Goal: Task Accomplishment & Management: Use online tool/utility

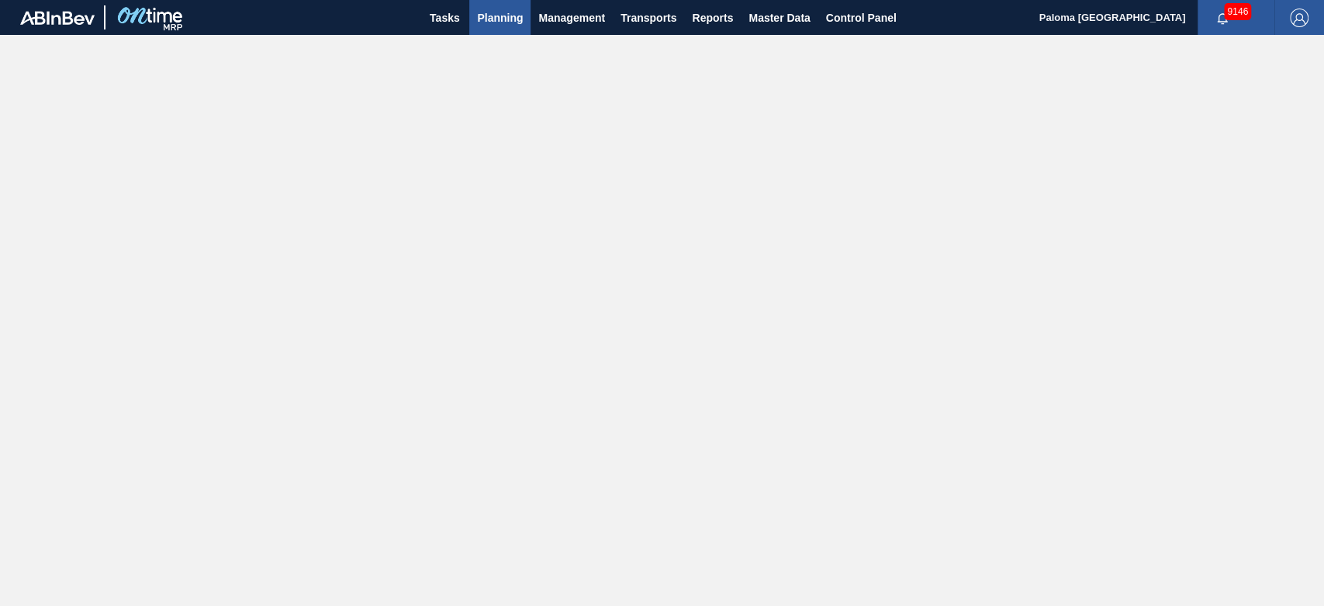
click at [479, 25] on span "Planning" at bounding box center [500, 18] width 46 height 19
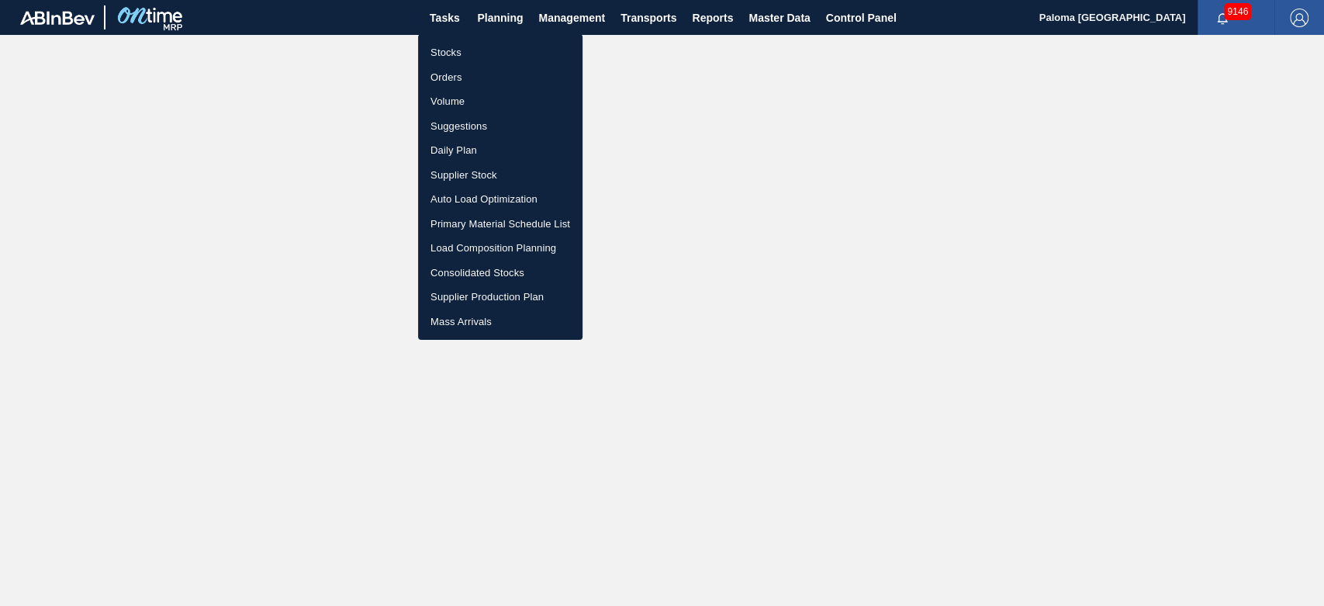
click at [459, 82] on li "Orders" at bounding box center [500, 77] width 164 height 25
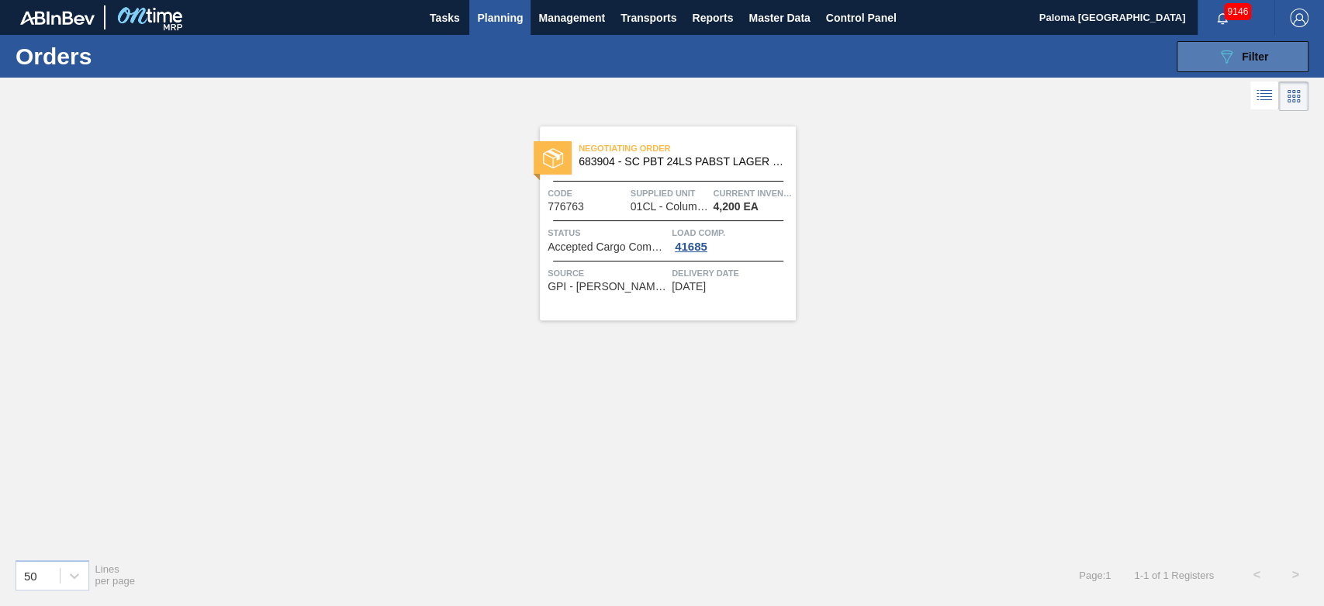
click at [1190, 52] on div "089F7B8B-B2A5-4AFE-B5C0-19BA573D28AC Filter" at bounding box center [1242, 56] width 51 height 19
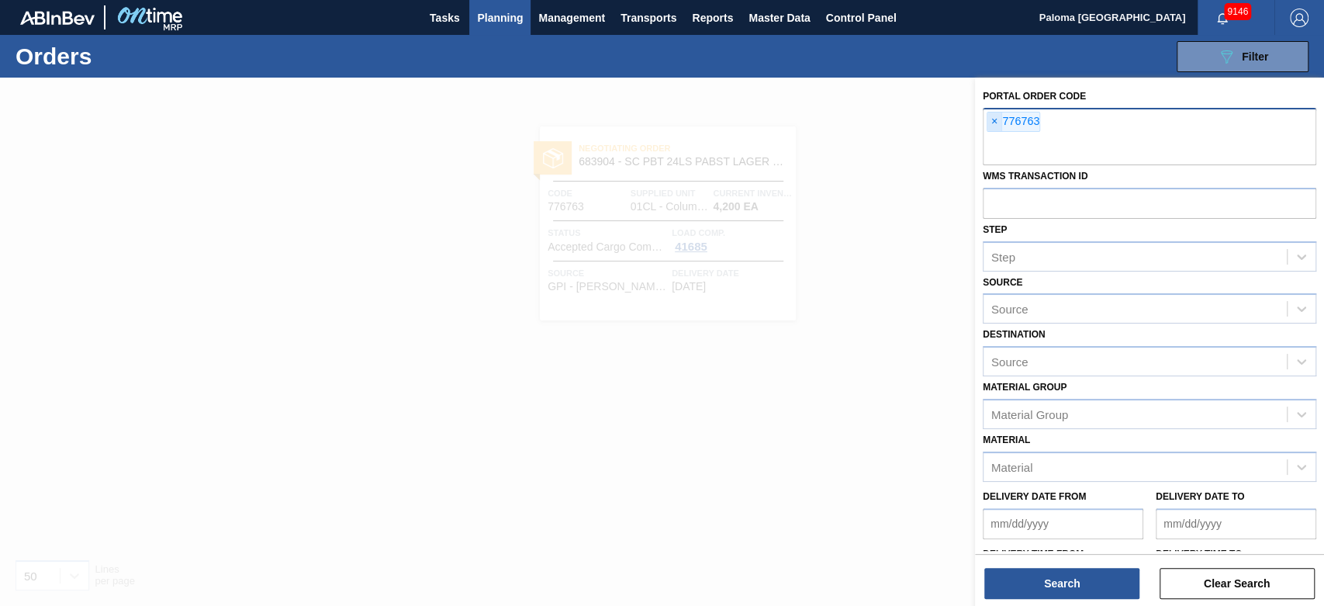
click at [996, 123] on span "×" at bounding box center [994, 121] width 15 height 19
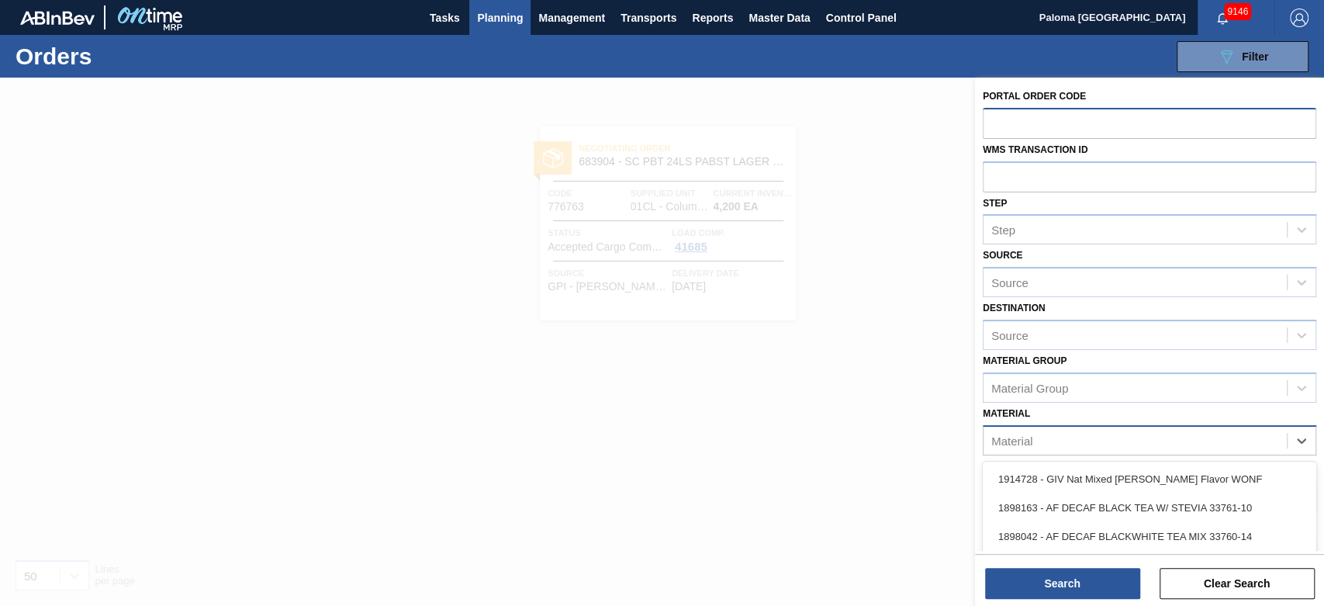
click at [1052, 442] on div "Material" at bounding box center [1134, 440] width 303 height 22
type input "677223"
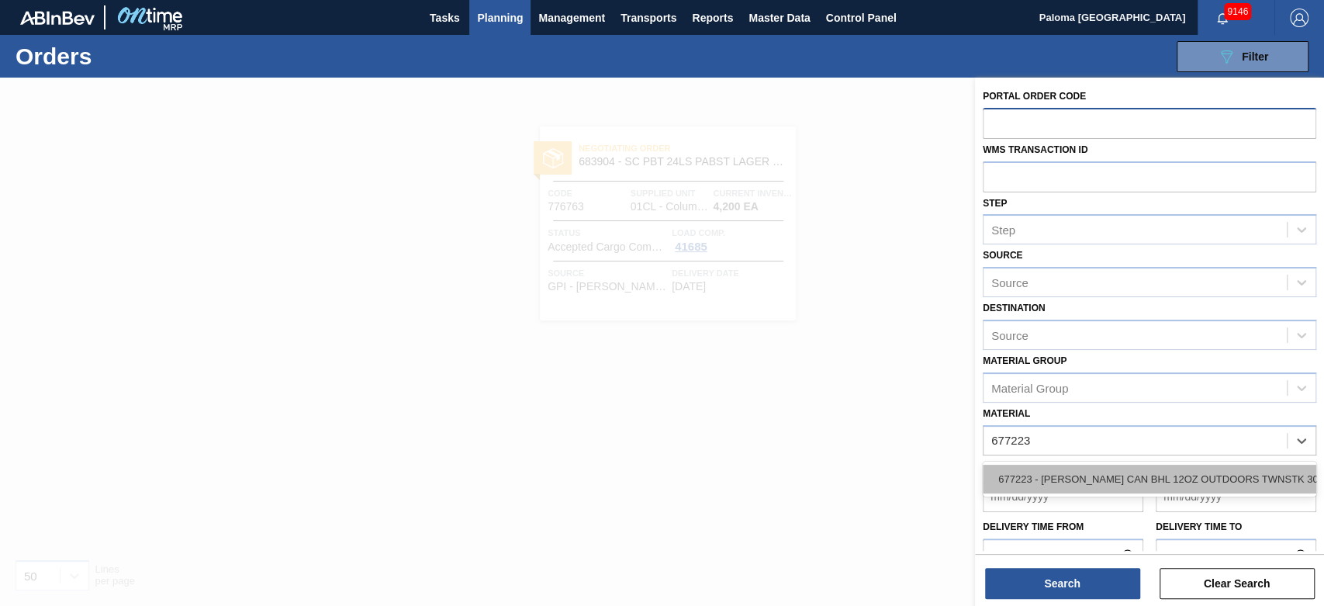
click at [1090, 475] on div "677223 - [PERSON_NAME] CAN BHL 12OZ OUTDOORS TWNSTK 30/12" at bounding box center [1149, 478] width 333 height 29
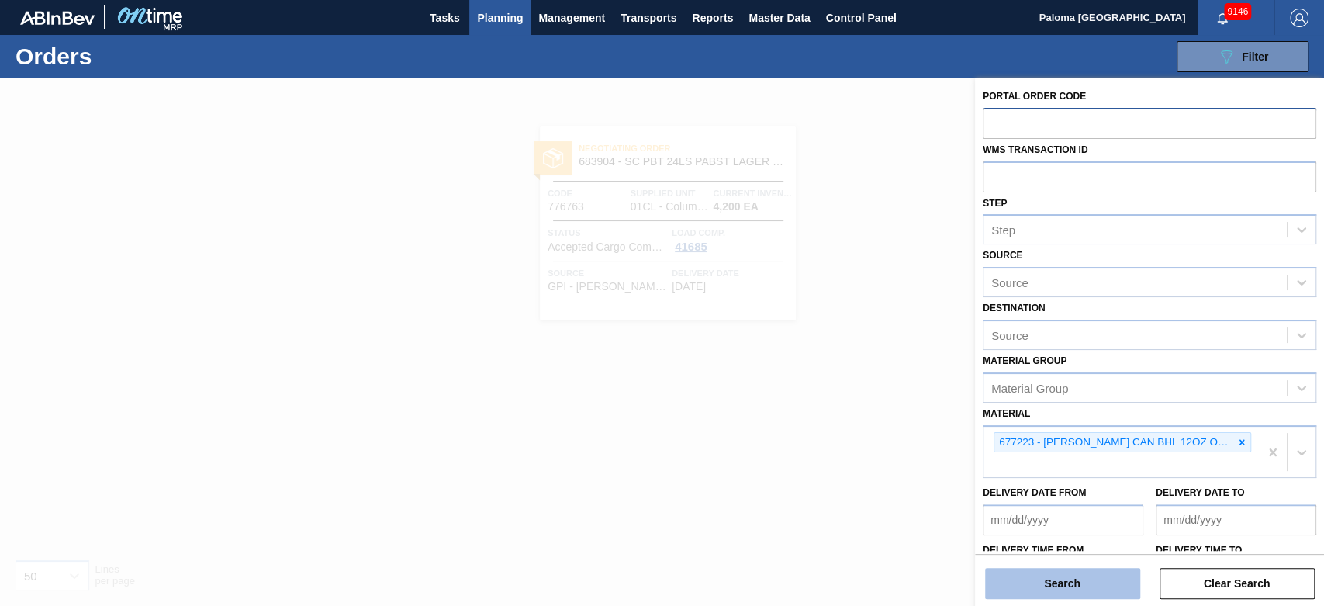
click at [1059, 544] on button "Search" at bounding box center [1062, 583] width 155 height 31
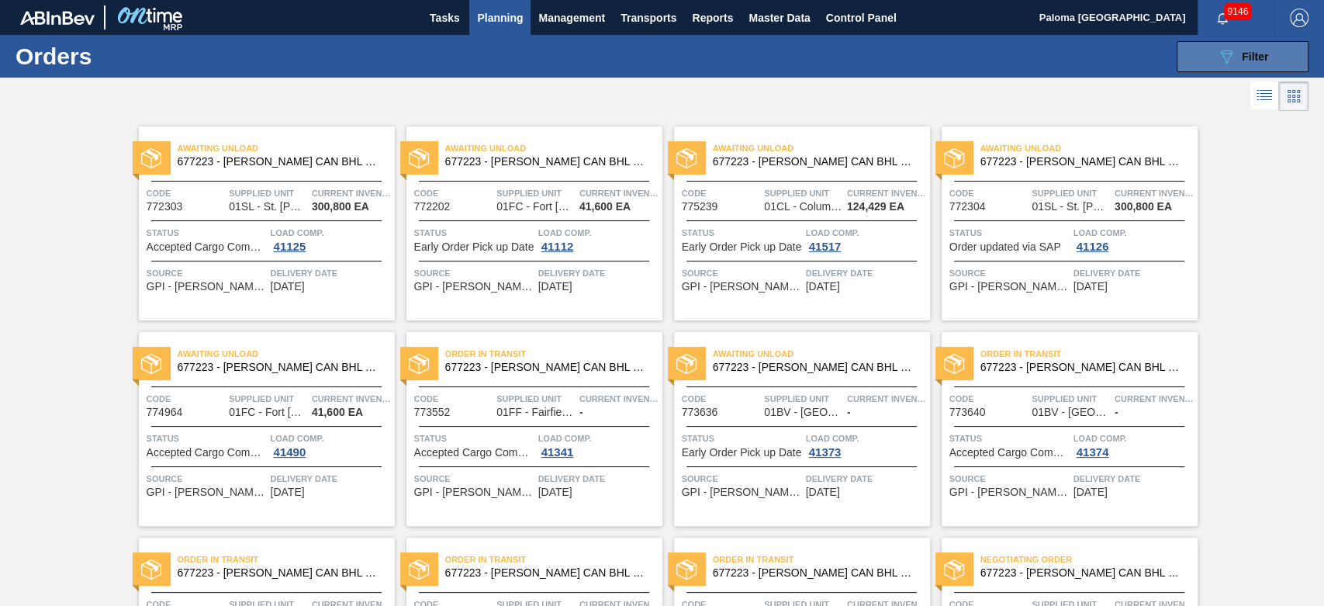
click at [1190, 63] on button "089F7B8B-B2A5-4AFE-B5C0-19BA573D28AC Filter" at bounding box center [1242, 56] width 132 height 31
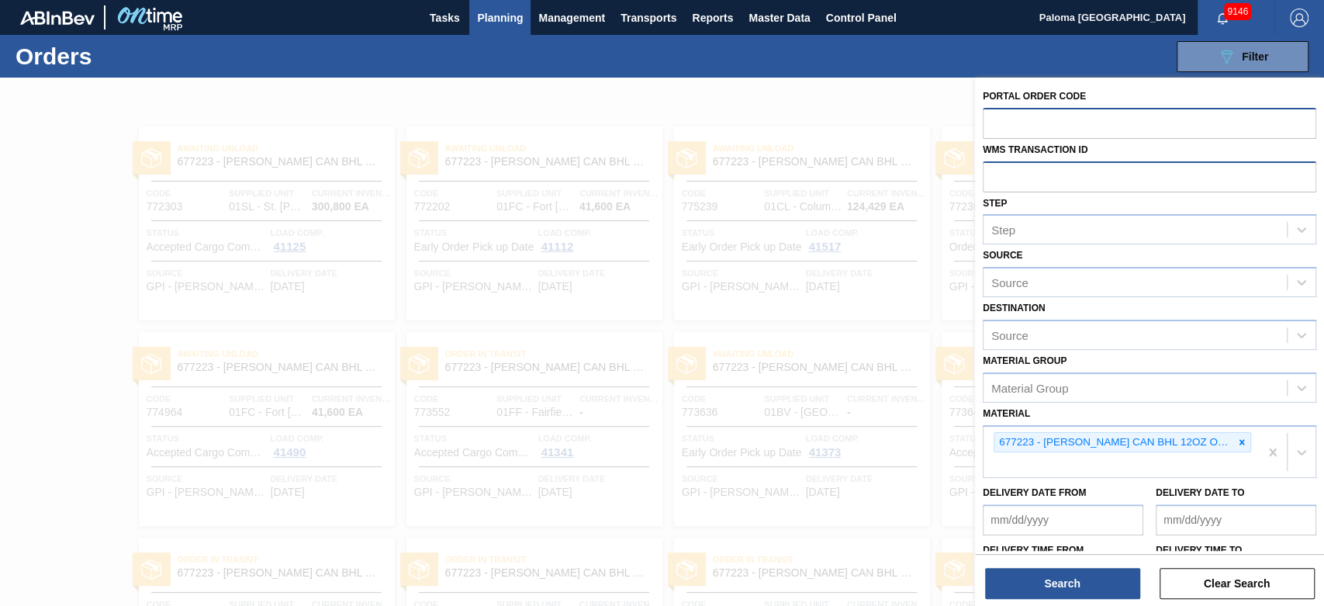
click at [1030, 174] on input "text" at bounding box center [1149, 175] width 333 height 29
type input "5500103998"
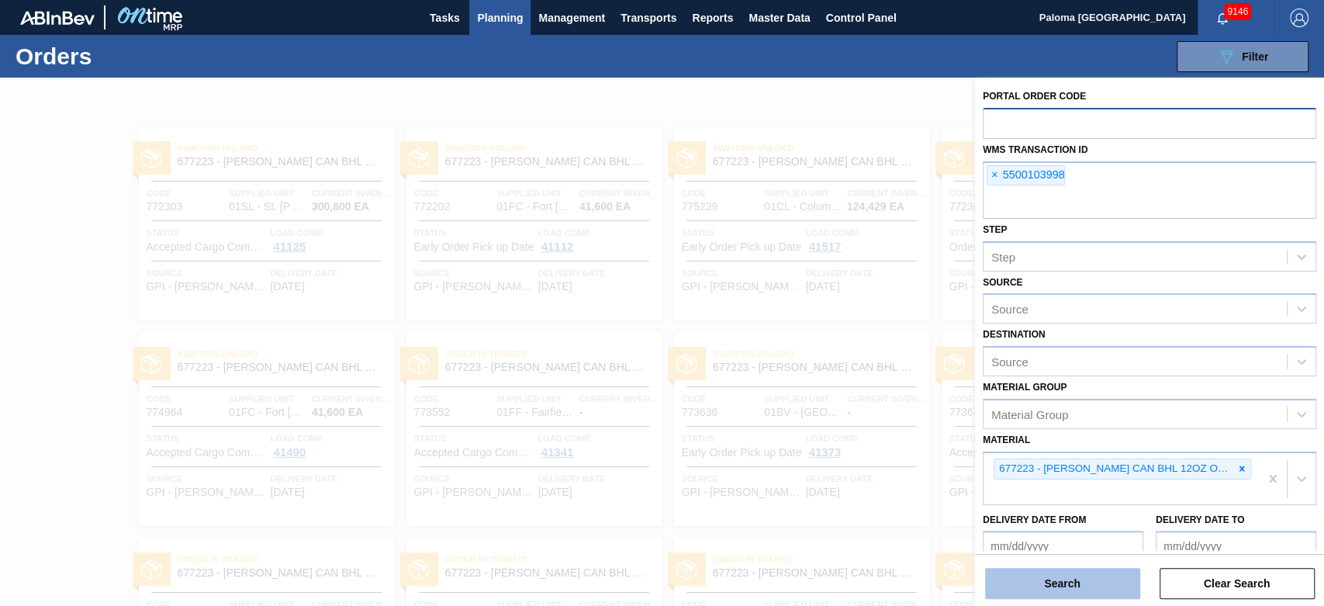
click at [1026, 544] on button "Search" at bounding box center [1062, 583] width 155 height 31
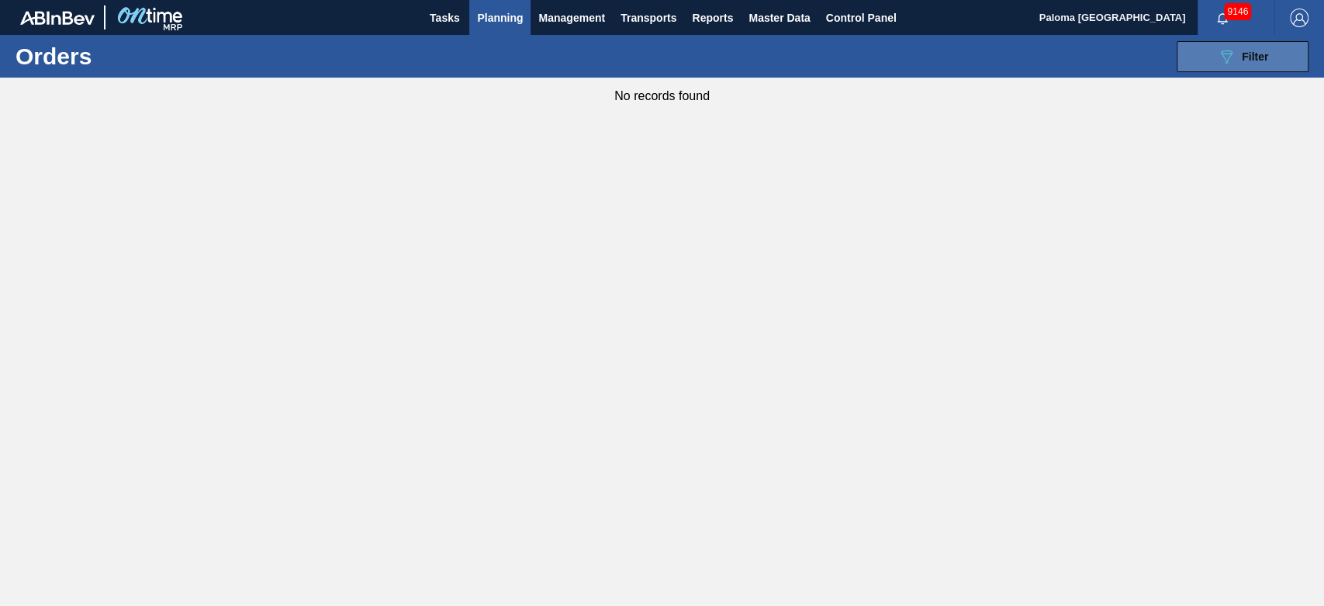
click at [1190, 71] on button "089F7B8B-B2A5-4AFE-B5C0-19BA573D28AC Filter" at bounding box center [1242, 56] width 132 height 31
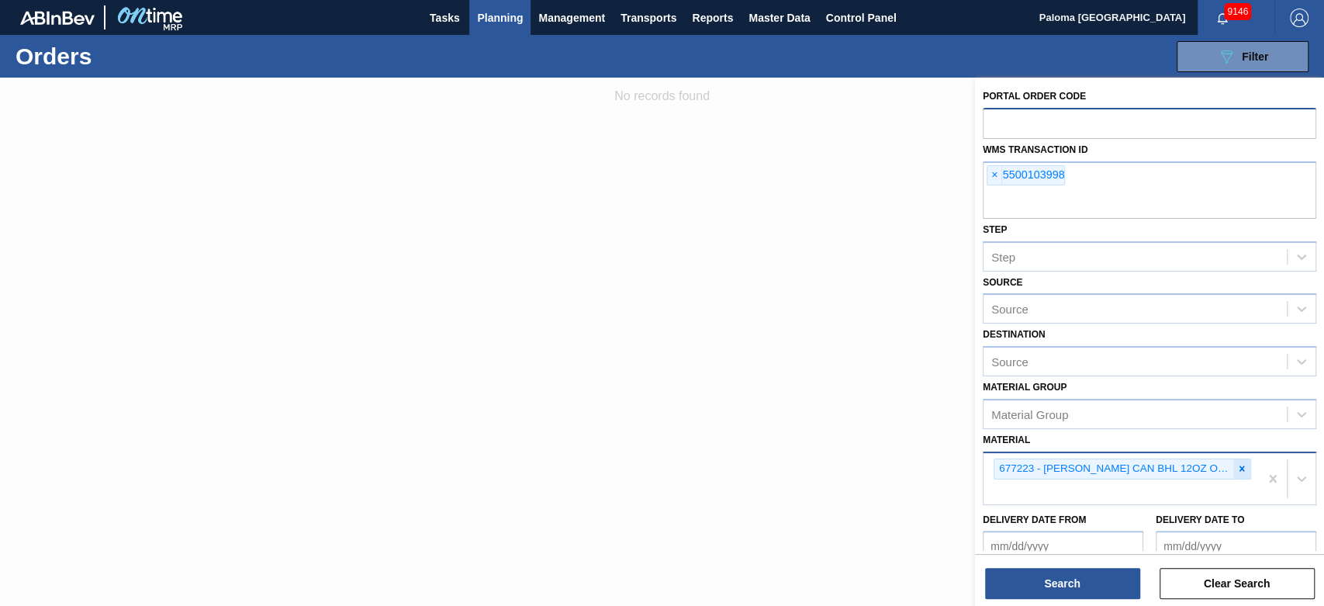
click at [1190, 471] on icon at bounding box center [1241, 468] width 11 height 11
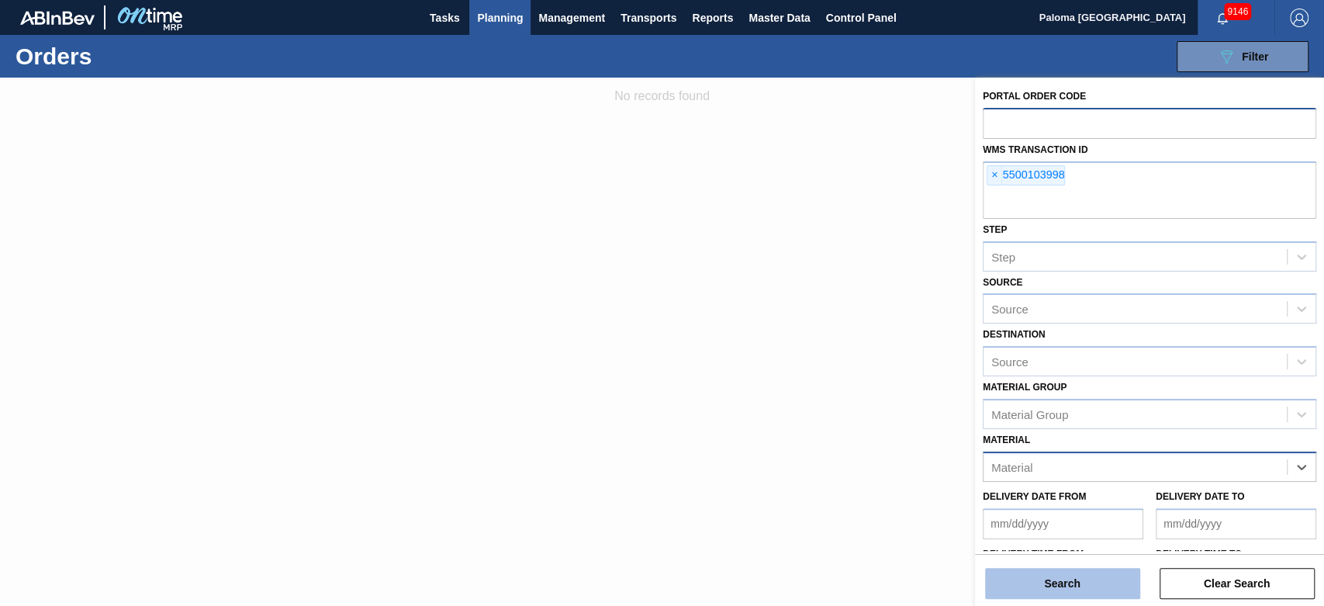
click at [1087, 544] on button "Search" at bounding box center [1062, 583] width 155 height 31
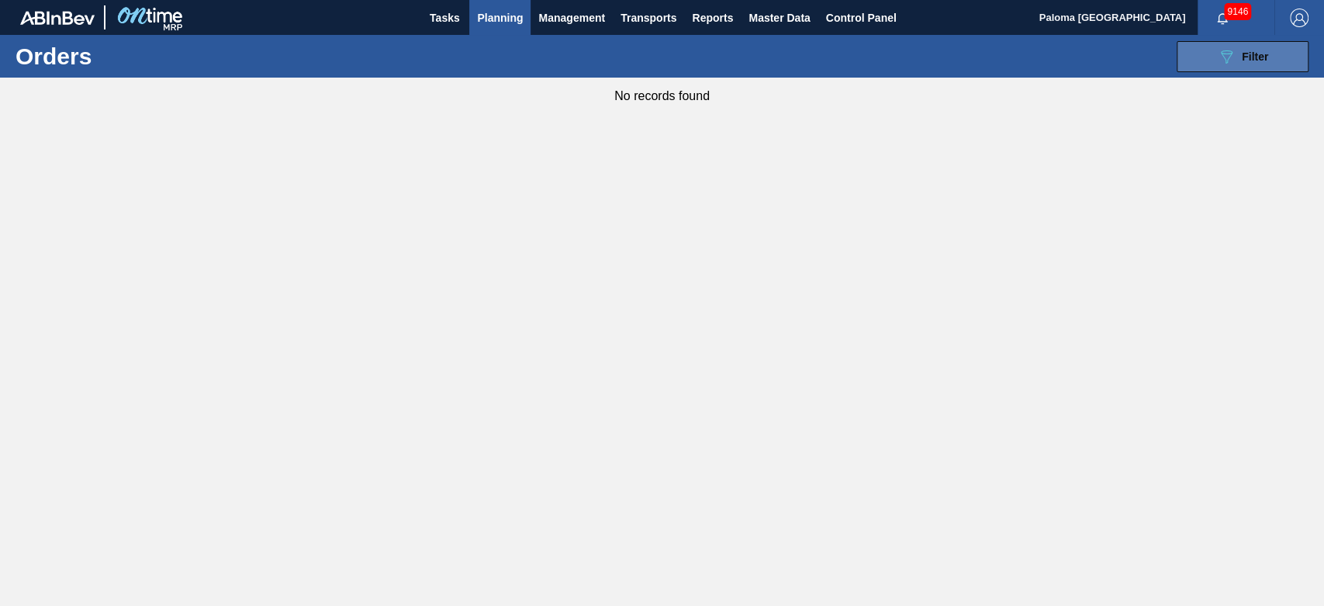
click at [1190, 67] on button "089F7B8B-B2A5-4AFE-B5C0-19BA573D28AC Filter" at bounding box center [1242, 56] width 132 height 31
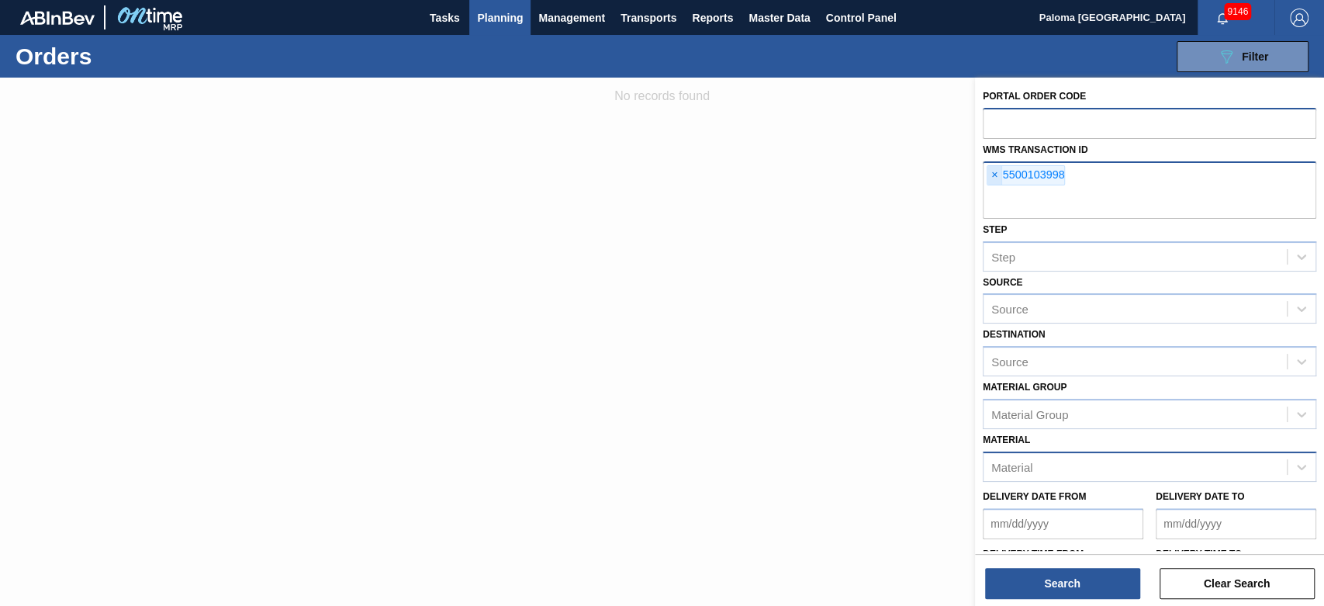
click at [993, 174] on span "×" at bounding box center [994, 175] width 15 height 19
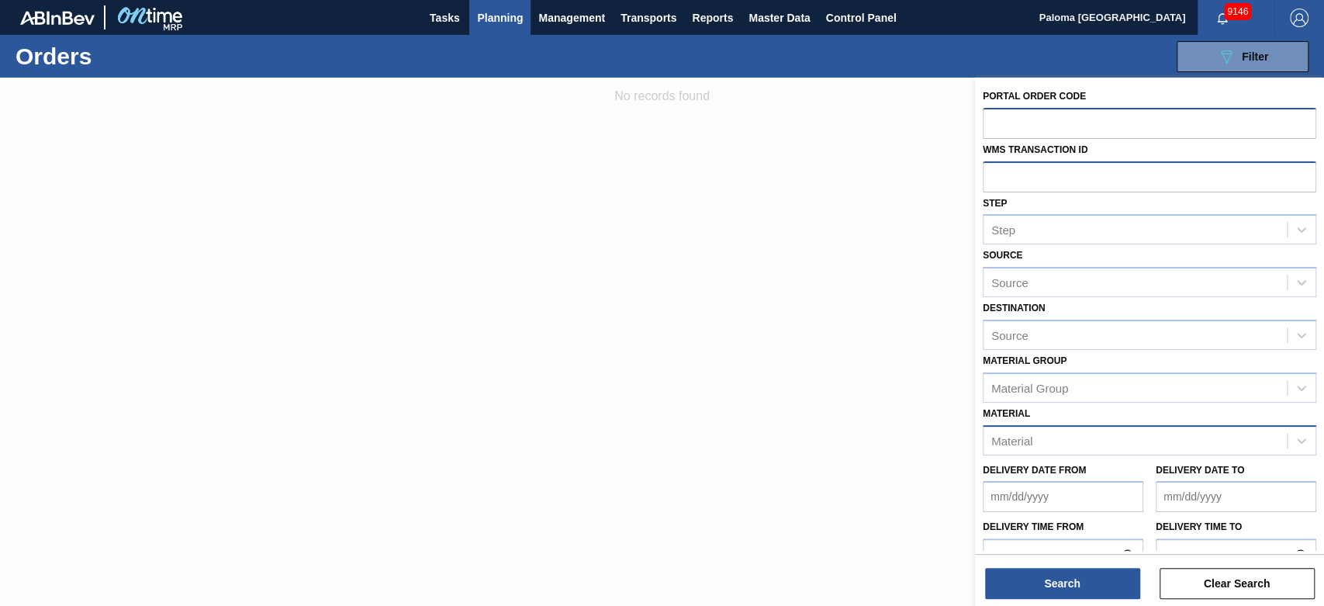
click at [1005, 116] on input "text" at bounding box center [1149, 122] width 333 height 29
type input "893505"
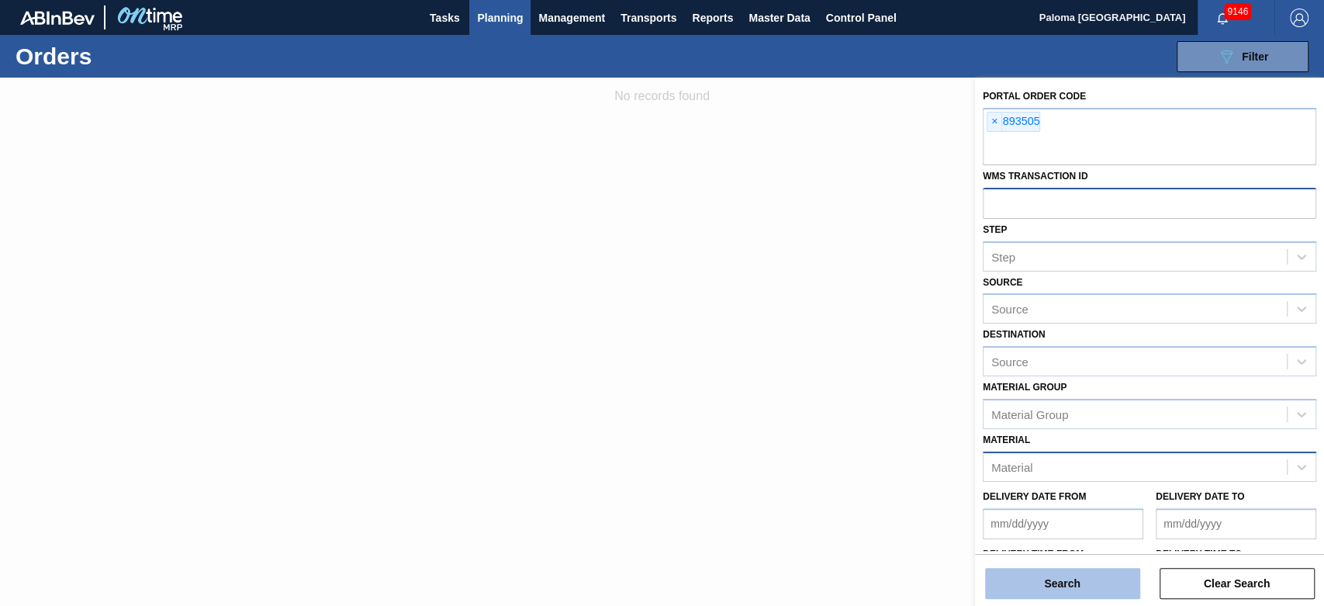
click at [1106, 544] on button "Search" at bounding box center [1062, 583] width 155 height 31
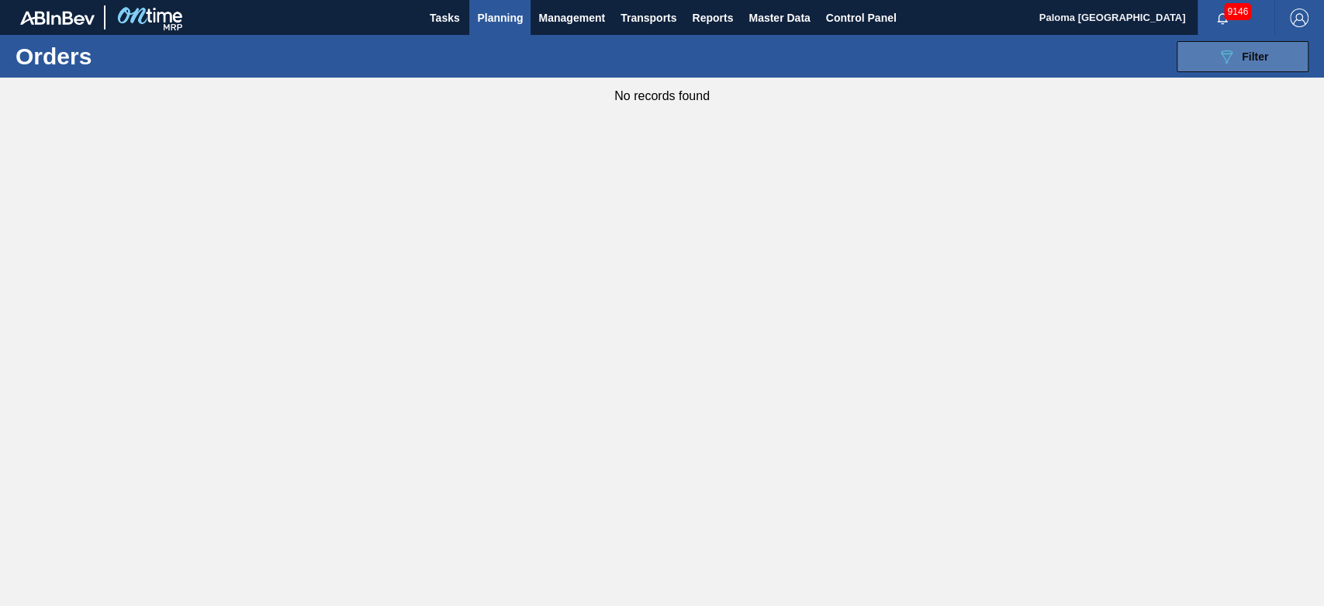
click at [1190, 64] on icon "089F7B8B-B2A5-4AFE-B5C0-19BA573D28AC" at bounding box center [1226, 56] width 19 height 19
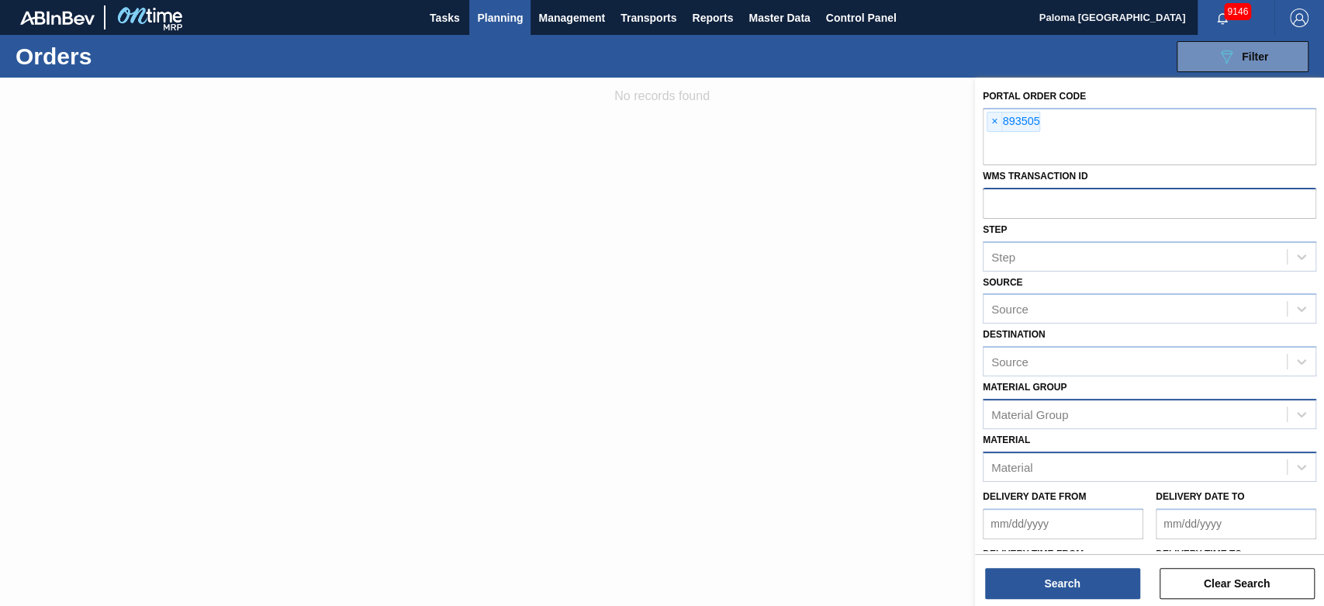
drag, startPoint x: 992, startPoint y: 122, endPoint x: 1052, endPoint y: 371, distance: 256.0
click at [993, 121] on span "×" at bounding box center [994, 121] width 15 height 19
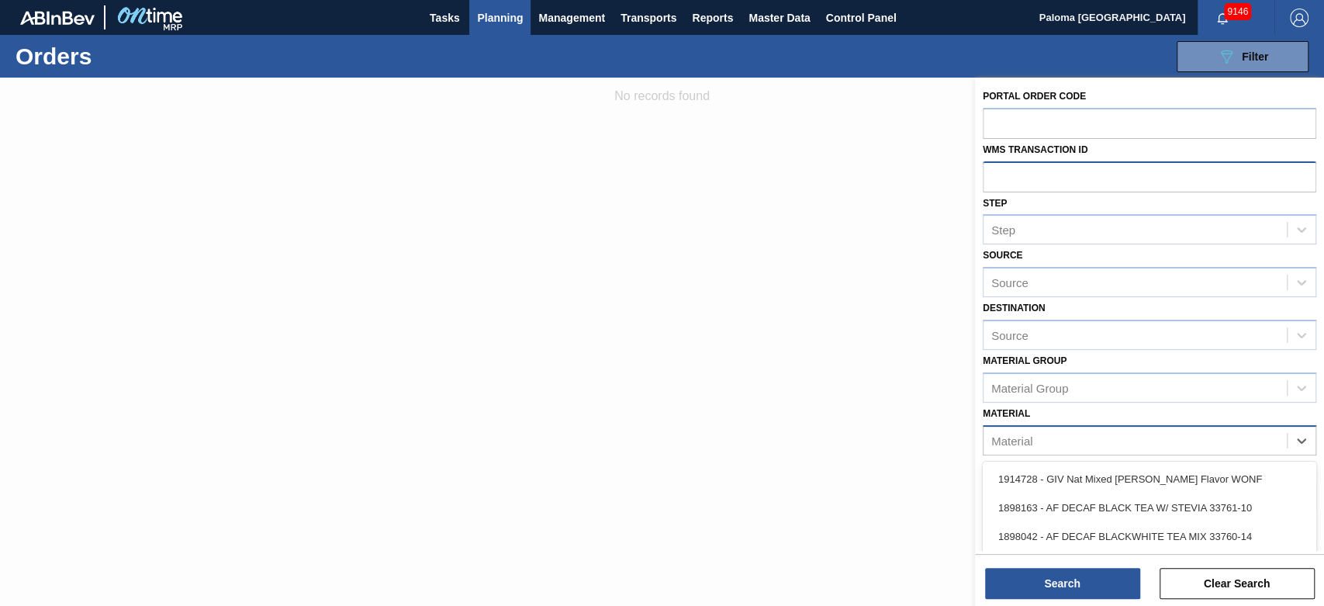
click at [1052, 441] on div "Material" at bounding box center [1134, 440] width 303 height 22
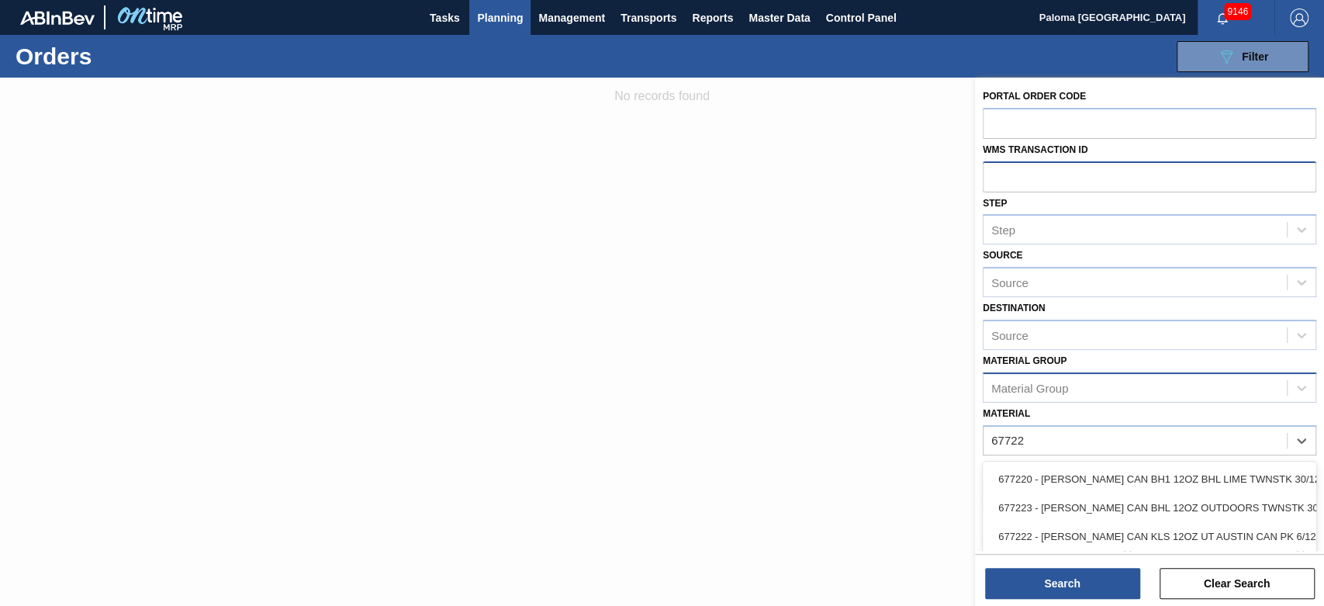
type input "677223"
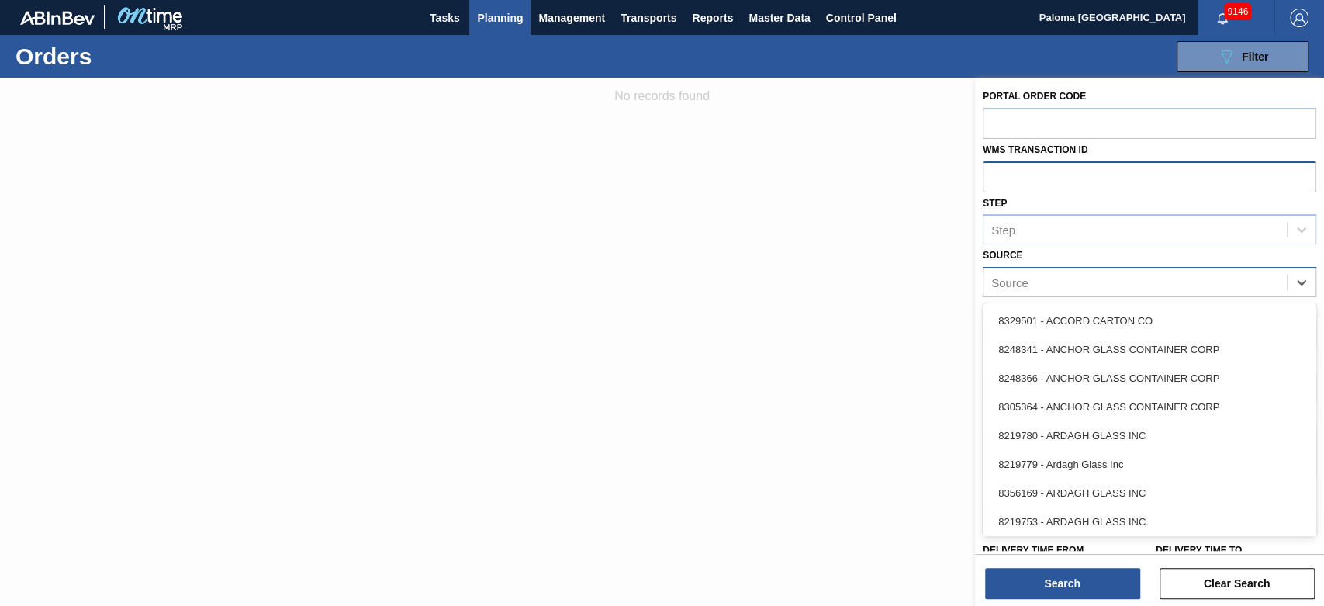
click at [1010, 284] on div "Source" at bounding box center [1009, 282] width 37 height 13
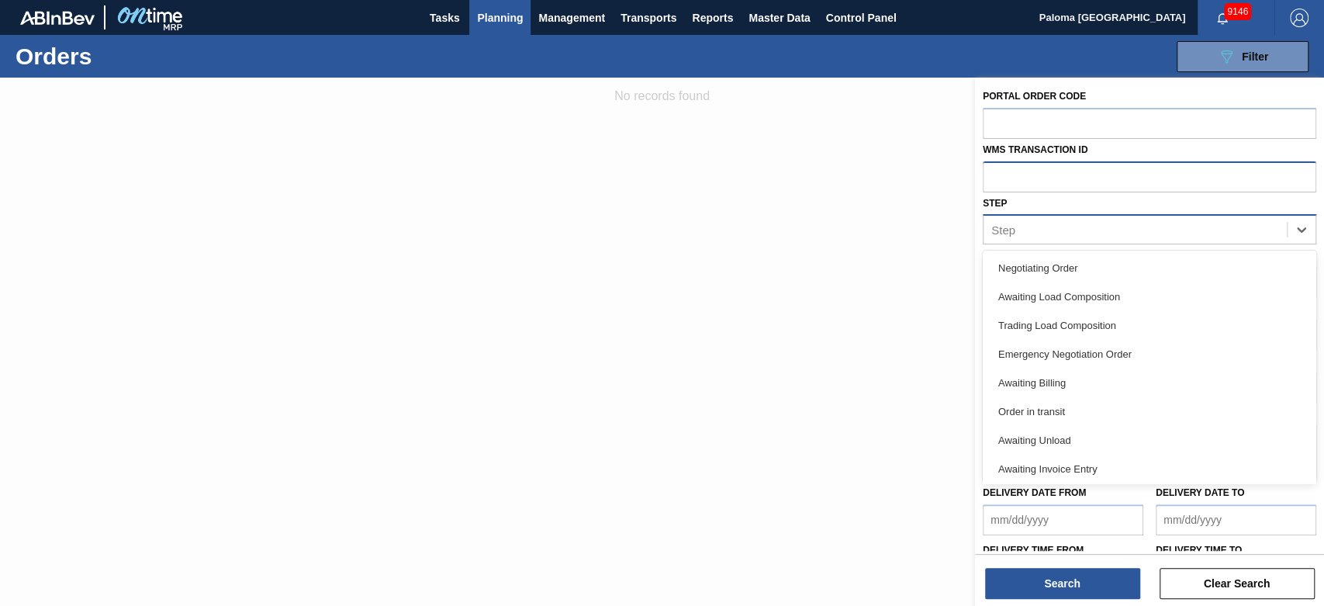
click at [1025, 235] on div "Step" at bounding box center [1134, 230] width 303 height 22
type input "s"
click at [796, 217] on div at bounding box center [662, 381] width 1324 height 606
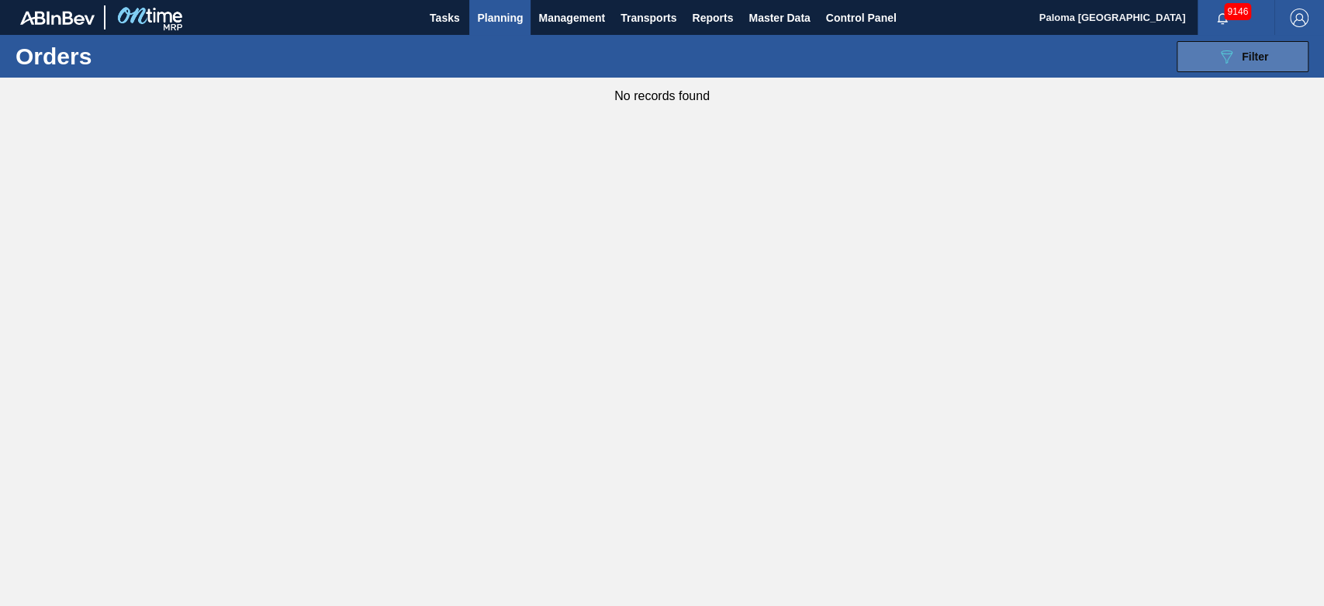
click at [1190, 61] on icon "089F7B8B-B2A5-4AFE-B5C0-19BA573D28AC" at bounding box center [1226, 56] width 19 height 19
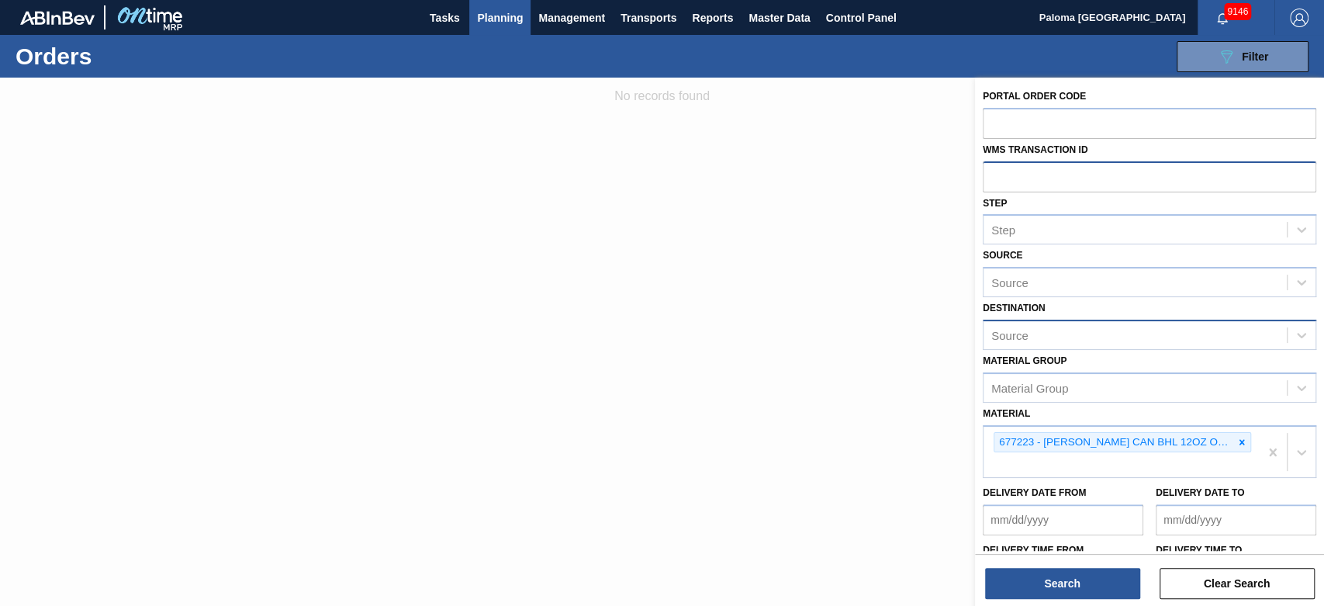
click at [1036, 331] on div "Source" at bounding box center [1134, 334] width 303 height 22
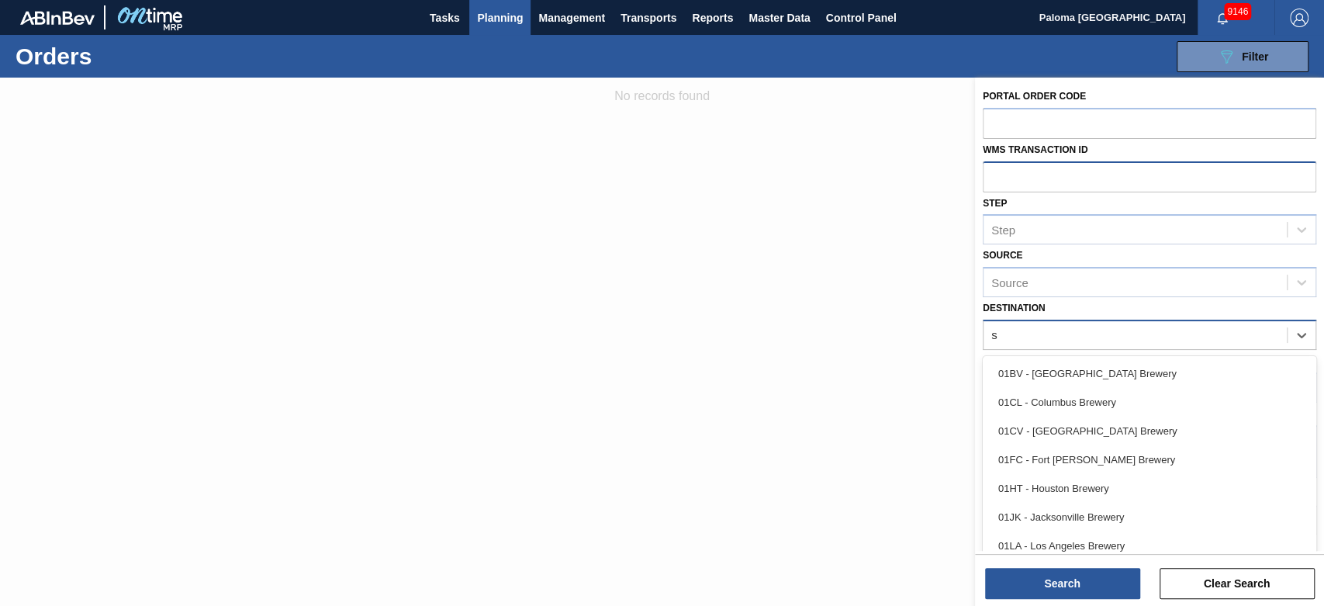
type input "st"
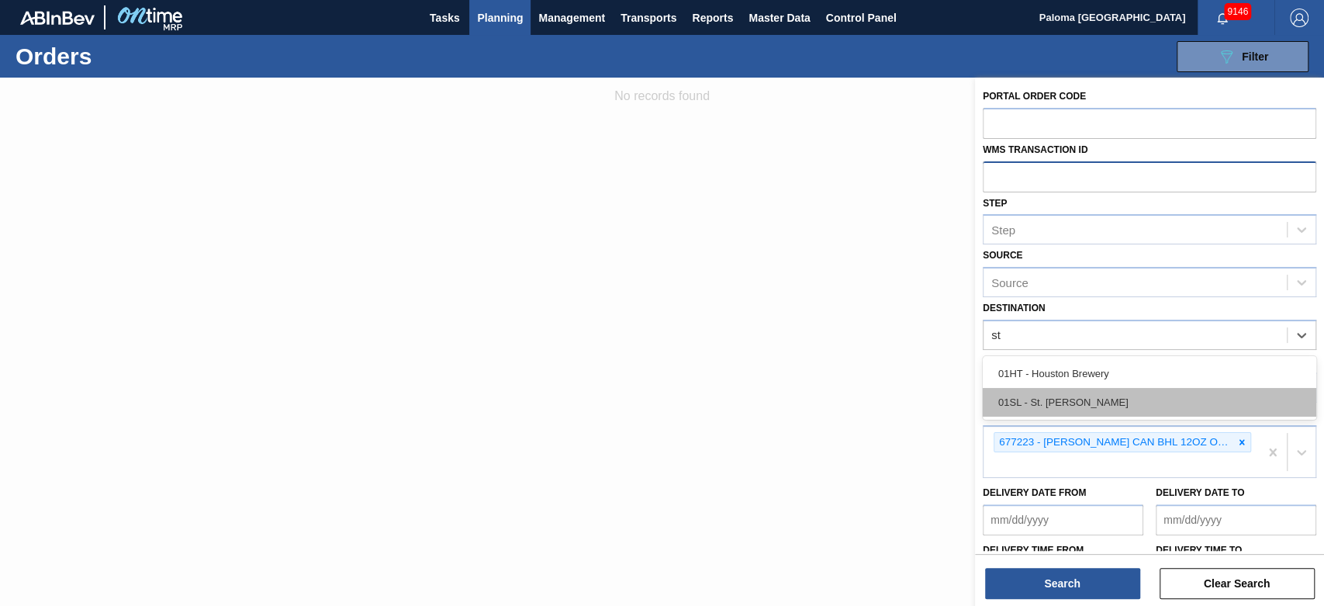
click at [1058, 398] on div "01SL - St. [PERSON_NAME]" at bounding box center [1149, 402] width 333 height 29
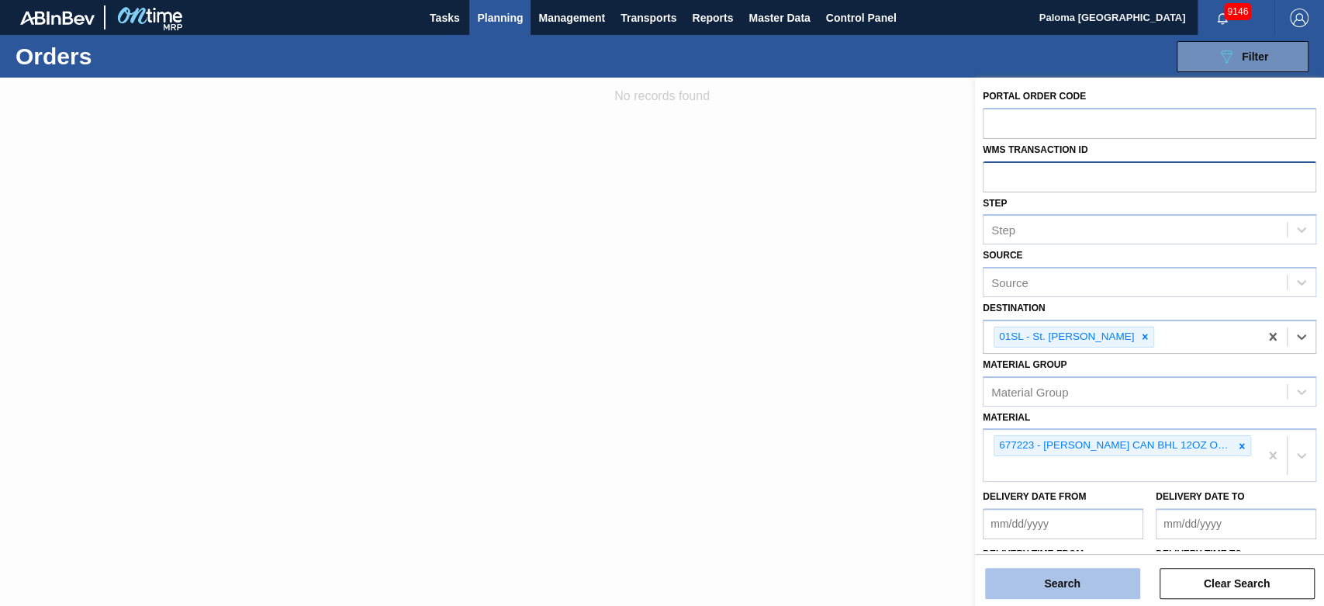
click at [1065, 544] on button "Search" at bounding box center [1062, 583] width 155 height 31
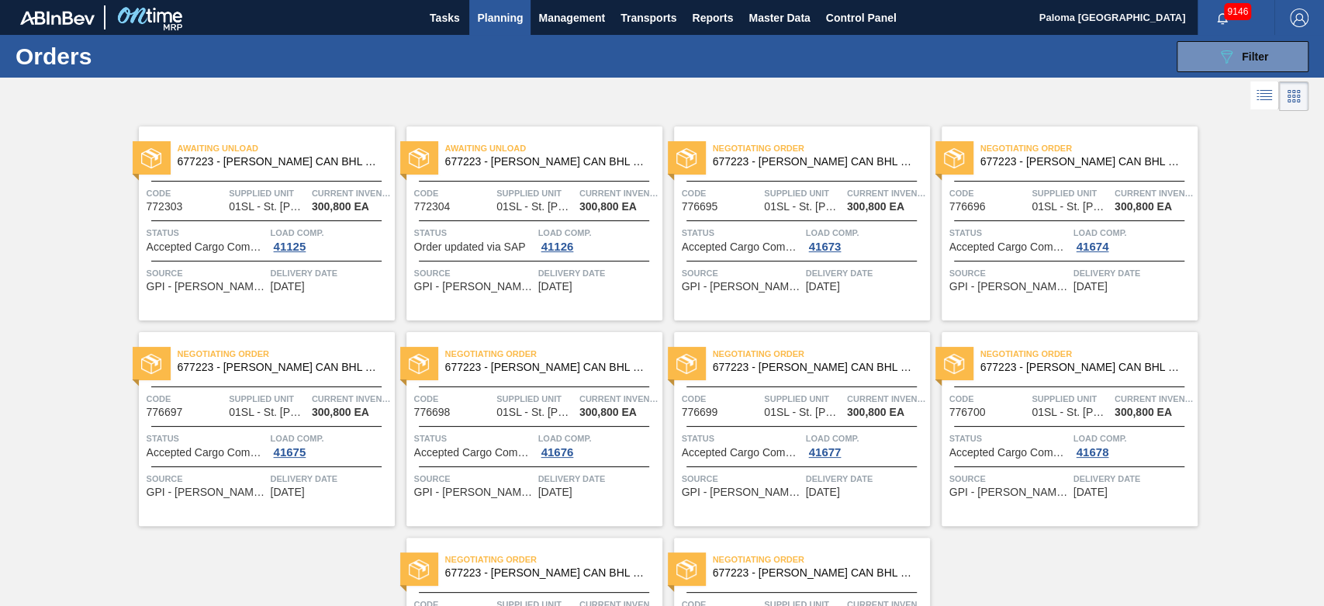
click at [313, 178] on div "Awaiting Unload 677223 - [PERSON_NAME] CAN BHL 12OZ OUTDOORS TWNSTK 30/12 Code …" at bounding box center [267, 223] width 256 height 194
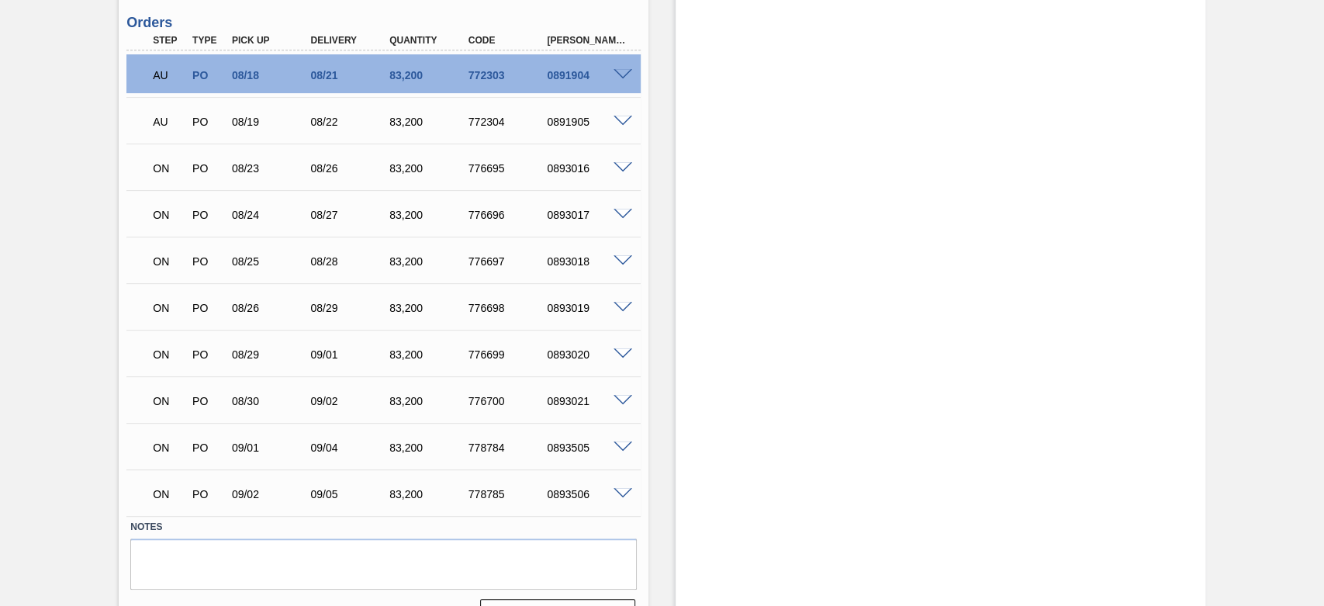
scroll to position [516, 0]
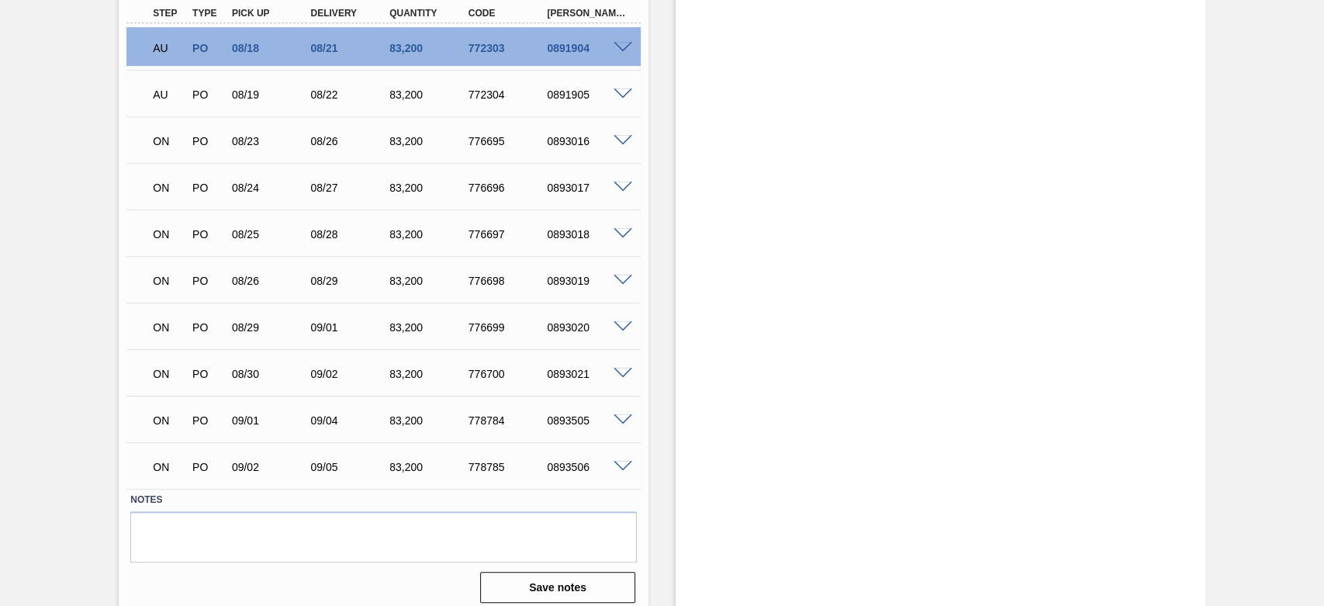
click at [616, 421] on span at bounding box center [622, 420] width 19 height 12
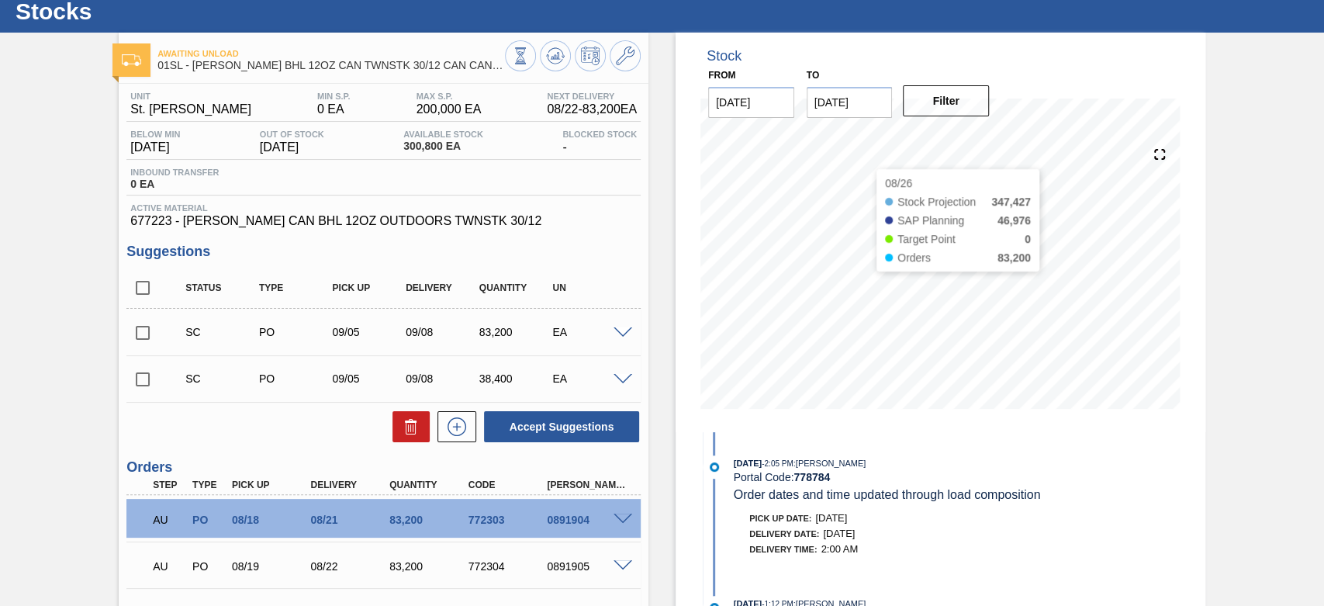
scroll to position [0, 0]
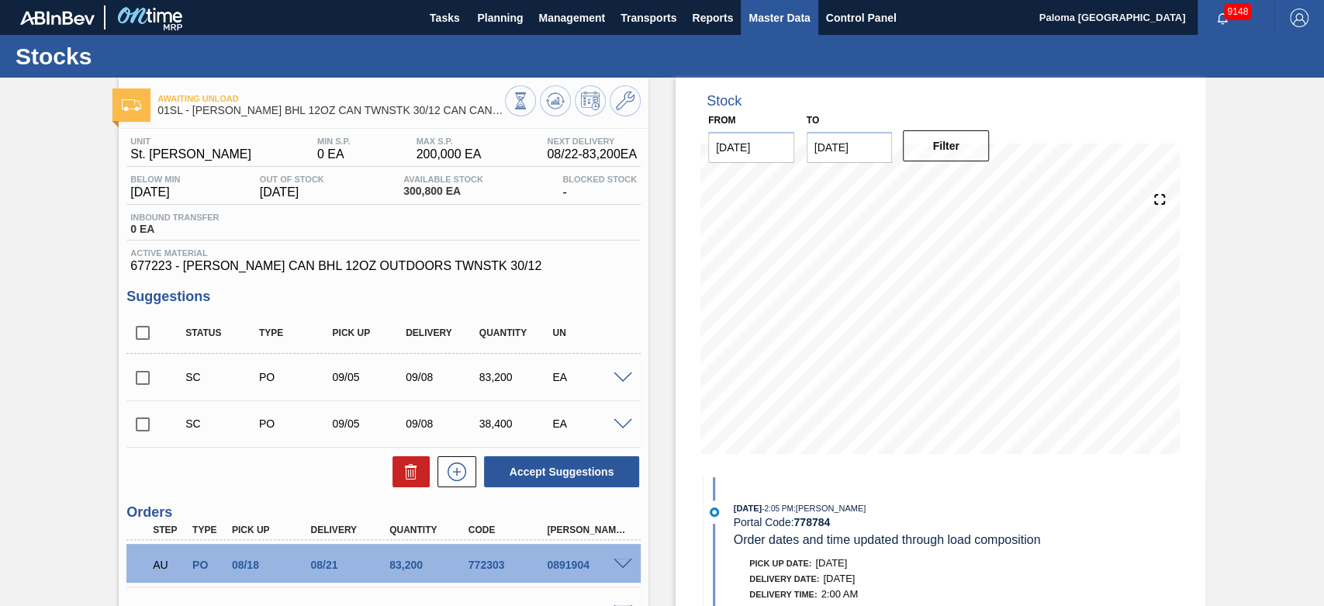
click at [788, 26] on span "Master Data" at bounding box center [778, 18] width 61 height 19
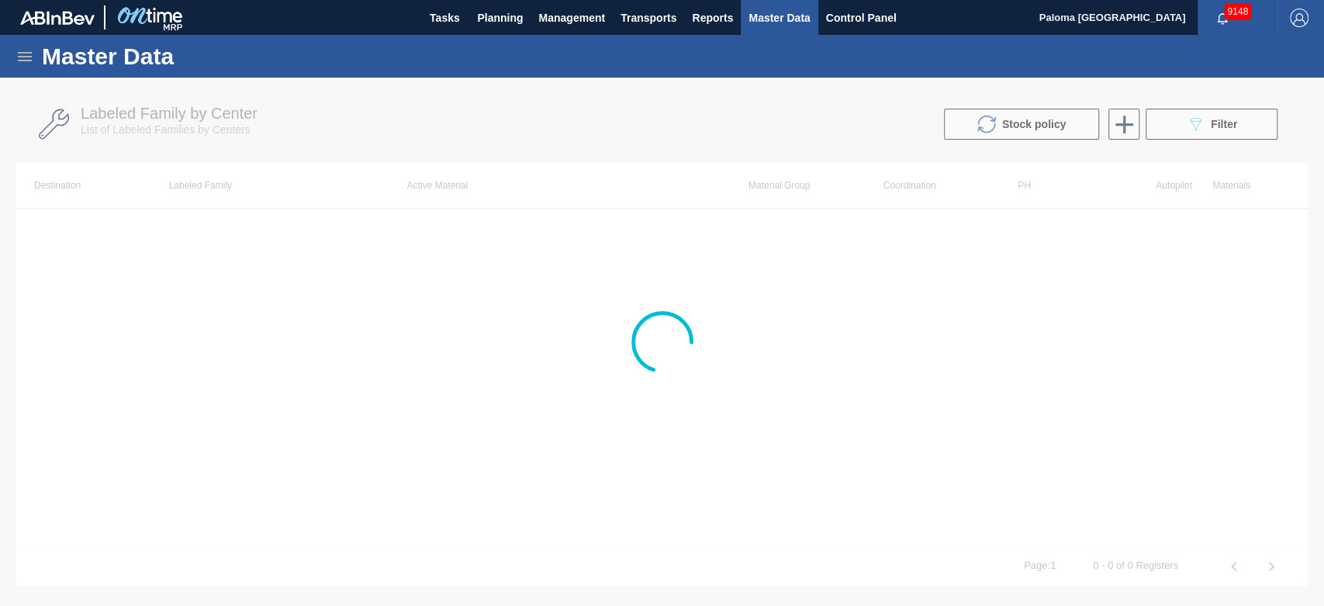
click at [37, 63] on div "Master Data" at bounding box center [662, 56] width 1324 height 43
click at [23, 60] on icon at bounding box center [25, 56] width 19 height 19
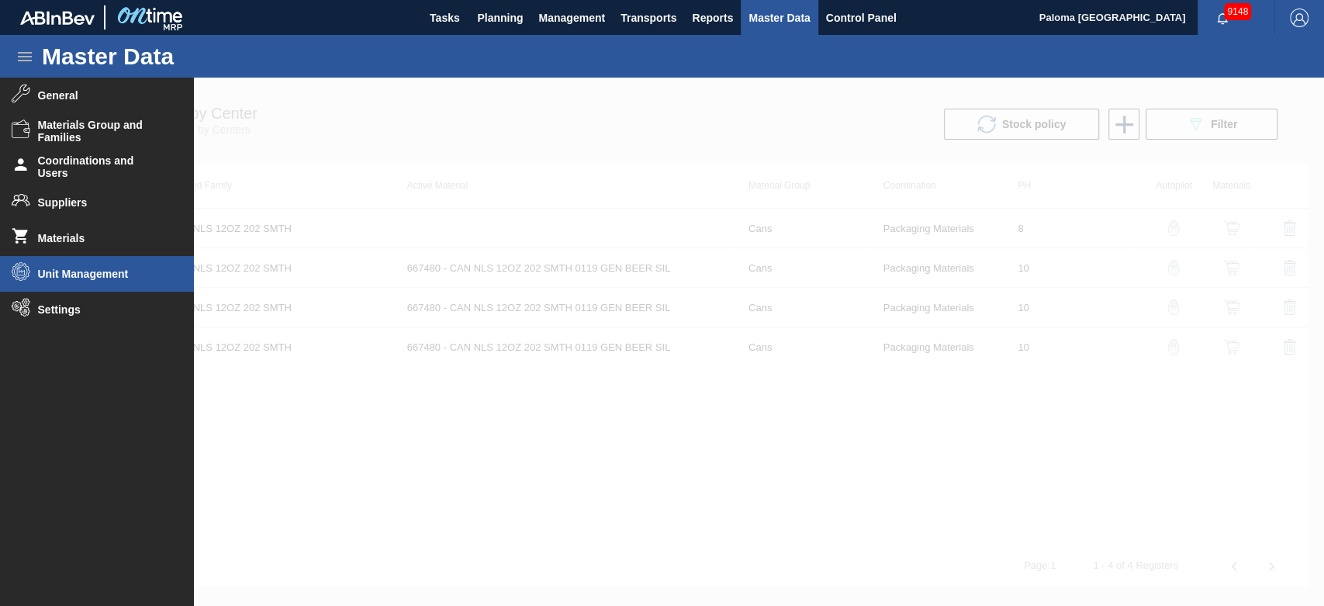
click at [89, 273] on span "Unit Management" at bounding box center [102, 274] width 128 height 12
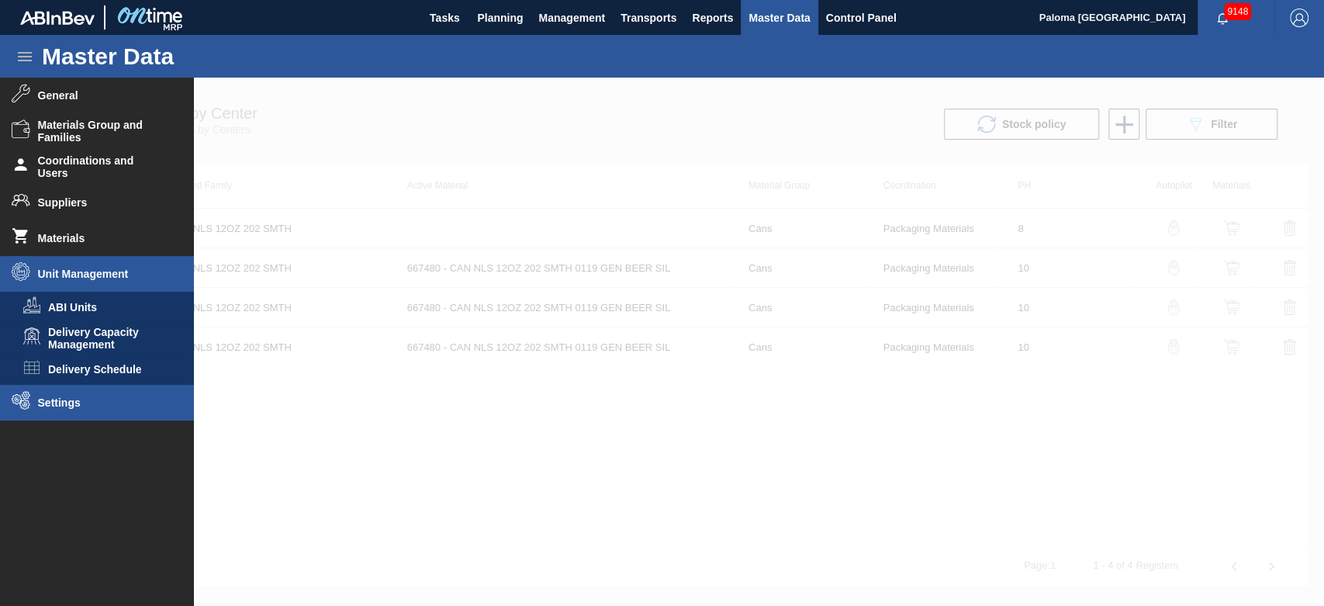
click at [78, 393] on li "Settings" at bounding box center [97, 403] width 194 height 36
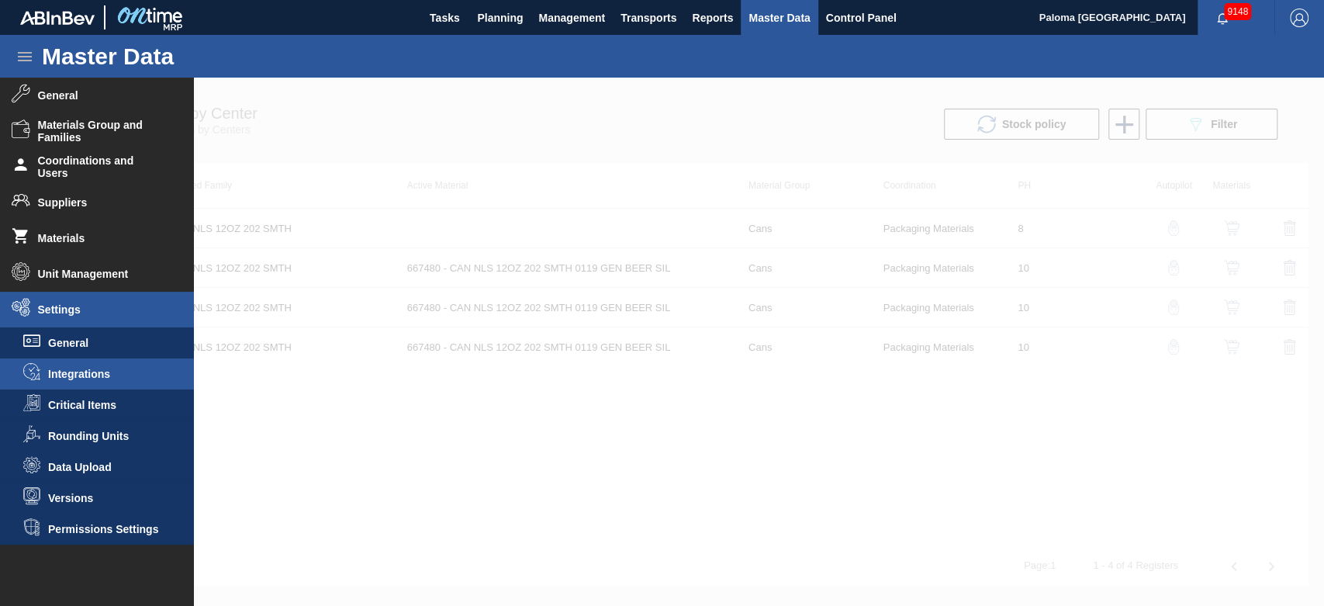
click at [99, 371] on span "Integrations" at bounding box center [107, 374] width 119 height 12
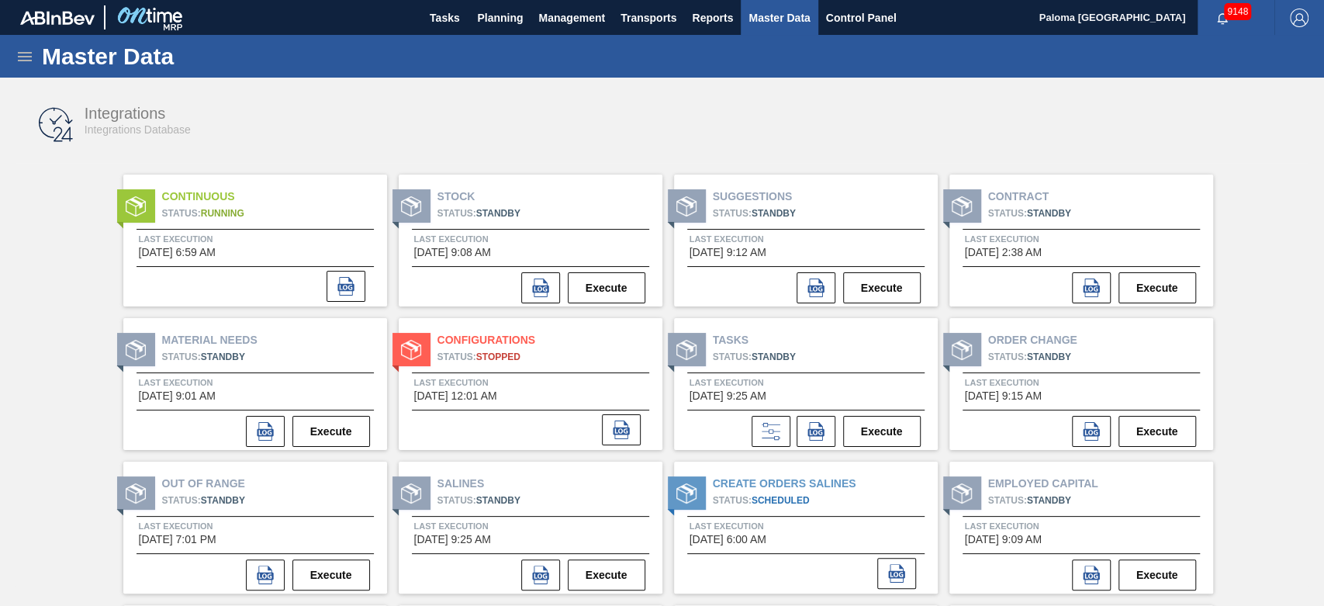
scroll to position [86, 0]
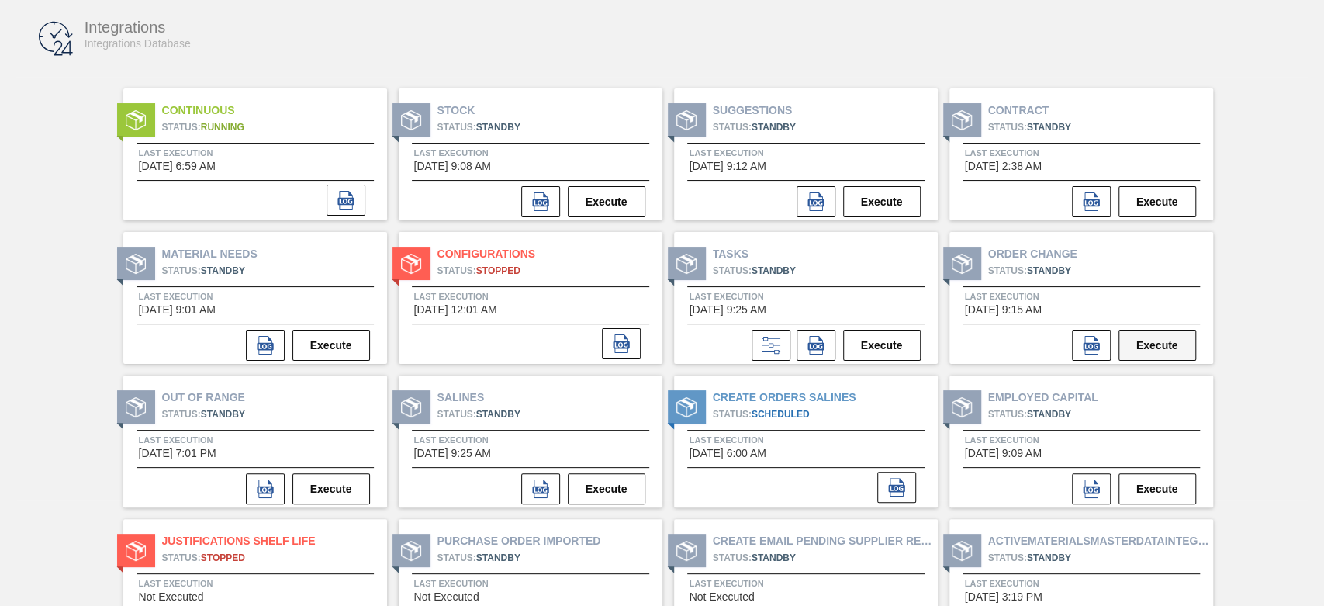
click at [1169, 344] on button "Execute" at bounding box center [1157, 345] width 78 height 31
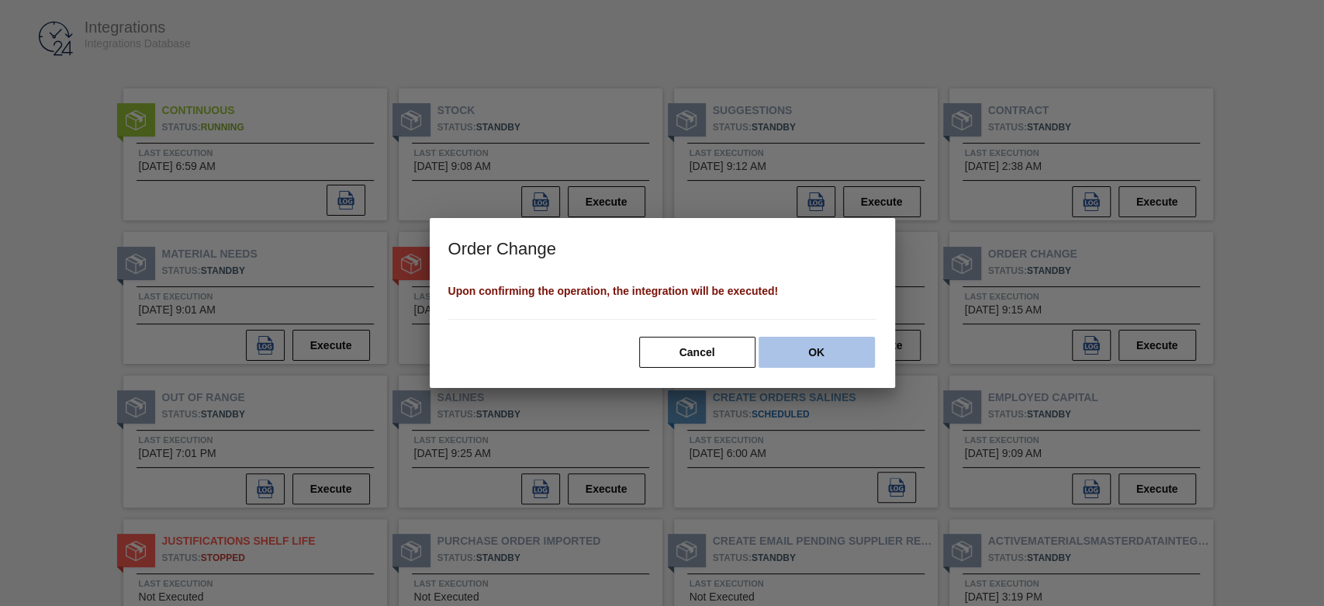
click at [815, 352] on button "OK" at bounding box center [816, 352] width 116 height 31
